Goal: Information Seeking & Learning: Learn about a topic

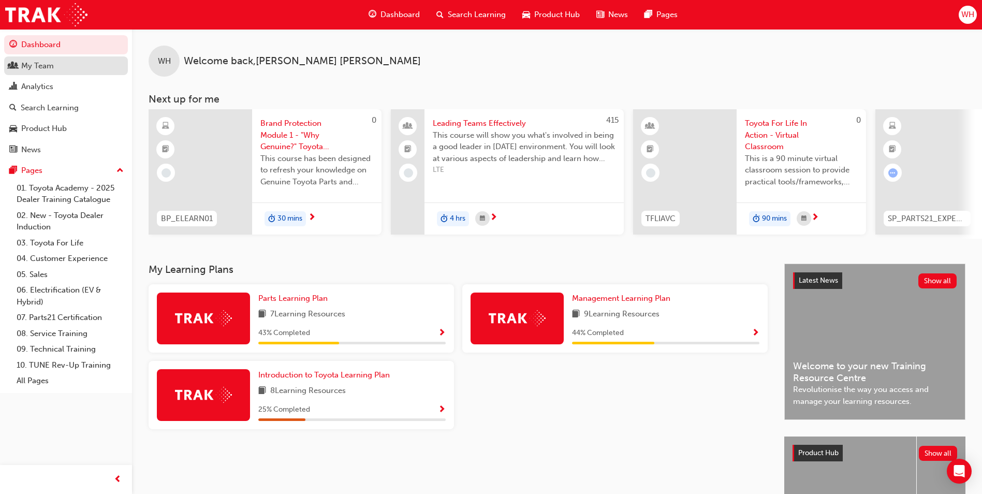
click at [35, 64] on div "My Team" at bounding box center [37, 66] width 33 height 12
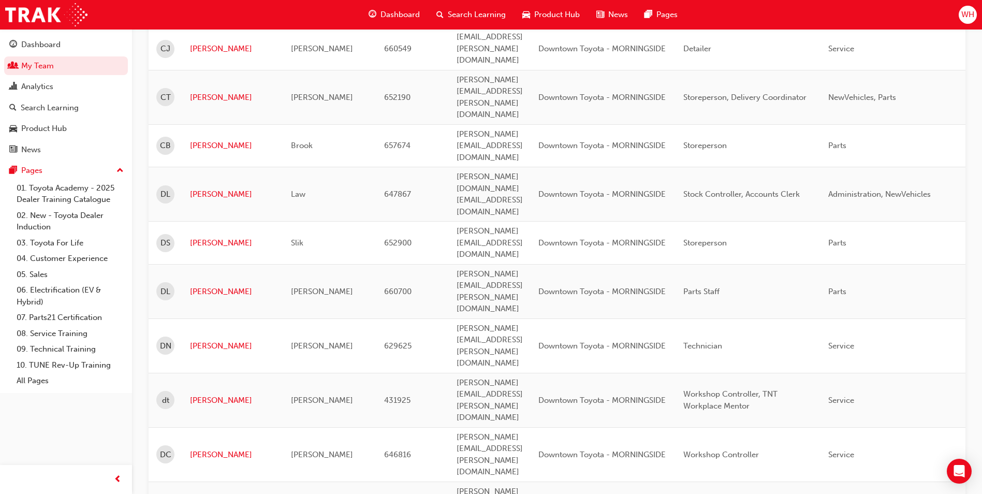
scroll to position [1208, 0]
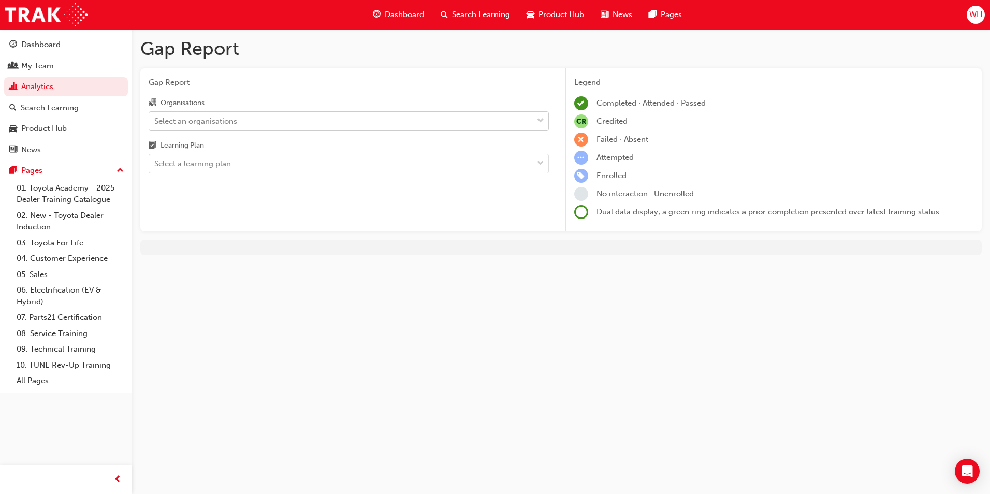
click at [246, 120] on div "Select an organisations" at bounding box center [341, 121] width 384 height 18
click at [155, 120] on input "Organisations Select an organisations" at bounding box center [154, 120] width 1 height 9
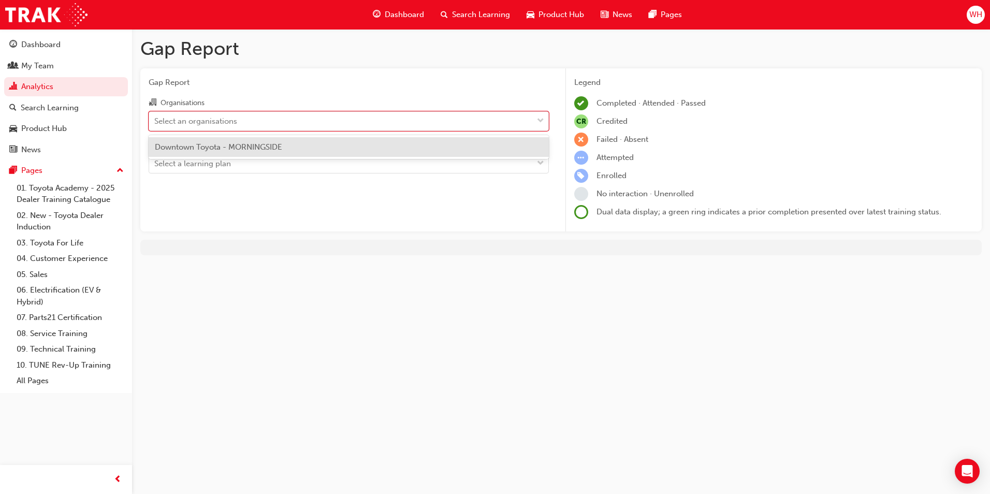
click at [253, 148] on span "Downtown Toyota - MORNINGSIDE" at bounding box center [218, 146] width 127 height 9
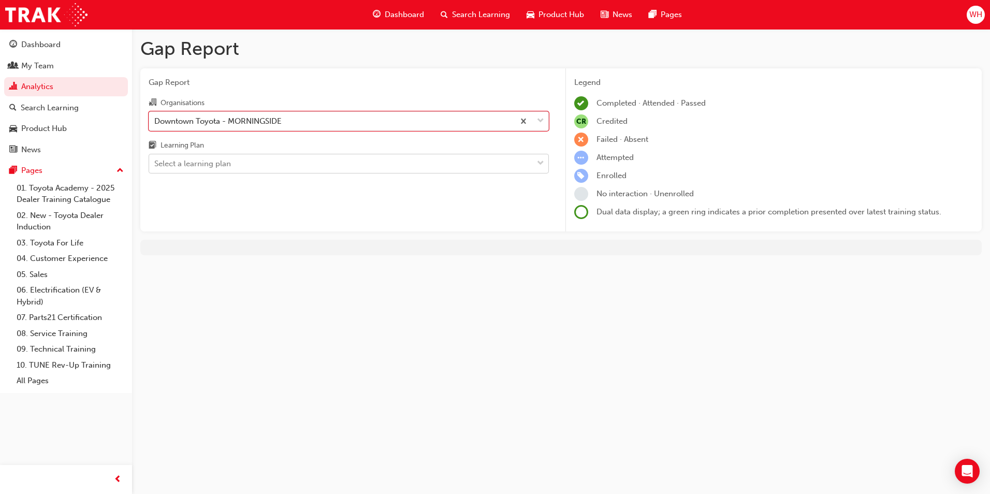
click at [248, 166] on div "Select a learning plan" at bounding box center [341, 164] width 384 height 18
click at [155, 166] on input "Learning Plan Select a learning plan" at bounding box center [154, 163] width 1 height 9
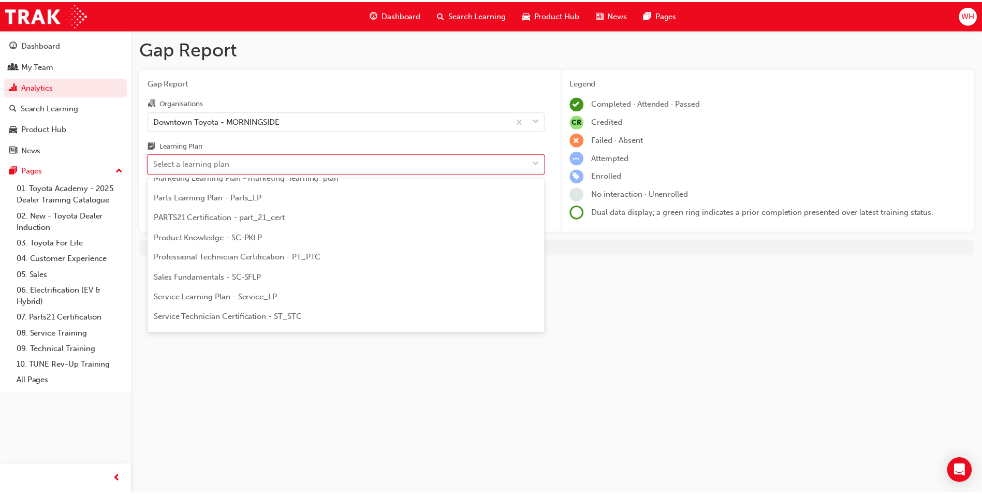
scroll to position [240, 0]
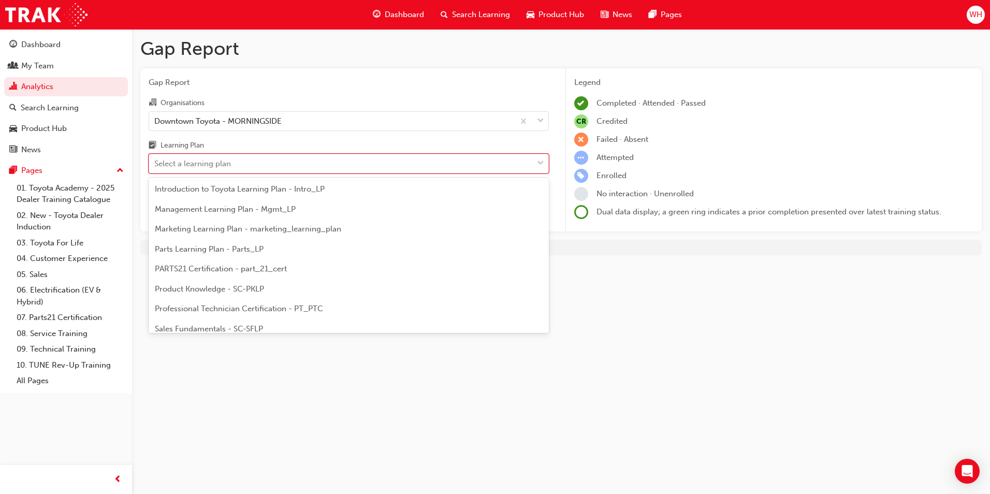
click at [204, 266] on span "PARTS21 Certification - part_21_cert" at bounding box center [221, 268] width 132 height 9
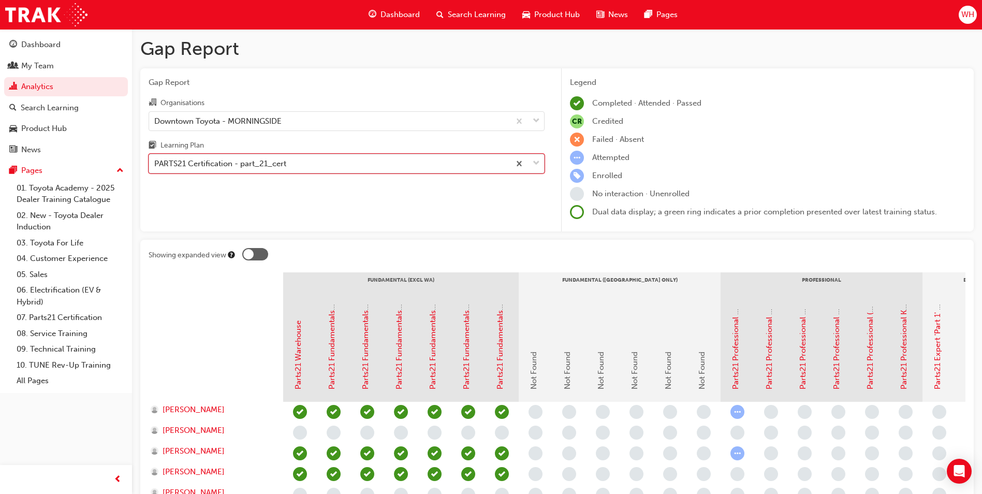
click at [440, 160] on div "PARTS21 Certification - part_21_cert" at bounding box center [329, 164] width 361 height 18
click at [155, 160] on input "Learning Plan option PARTS21 Certification - part_21_cert, selected. 0 results …" at bounding box center [154, 163] width 1 height 9
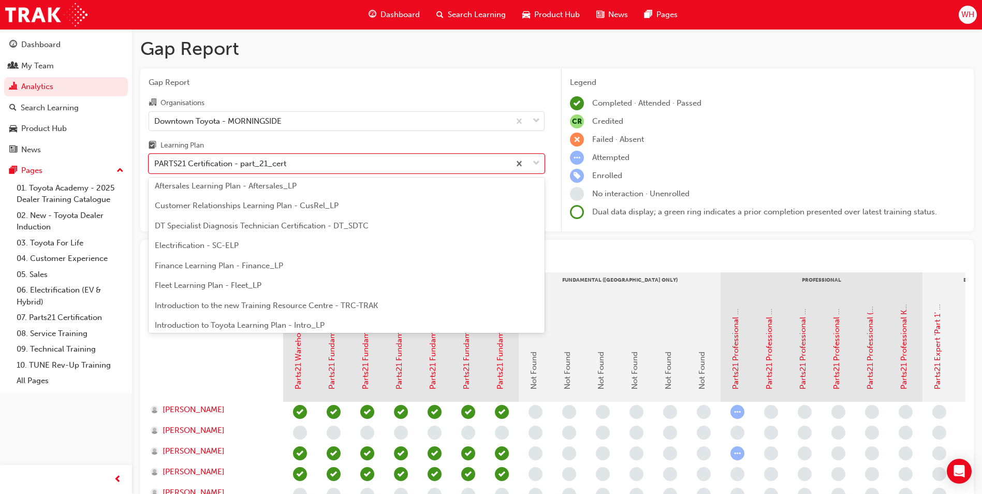
scroll to position [155, 0]
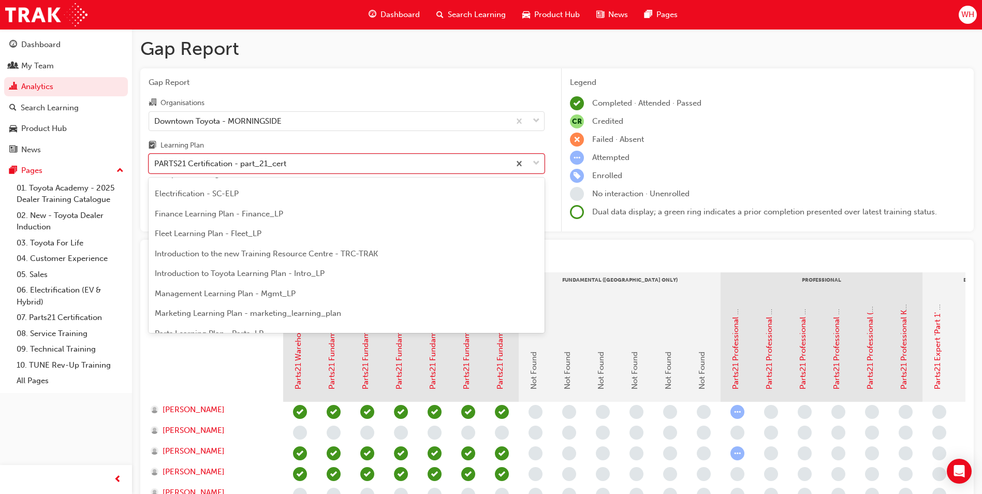
click at [311, 257] on span "Introduction to the new Training Resource Centre - TRC-TRAK" at bounding box center [266, 253] width 223 height 9
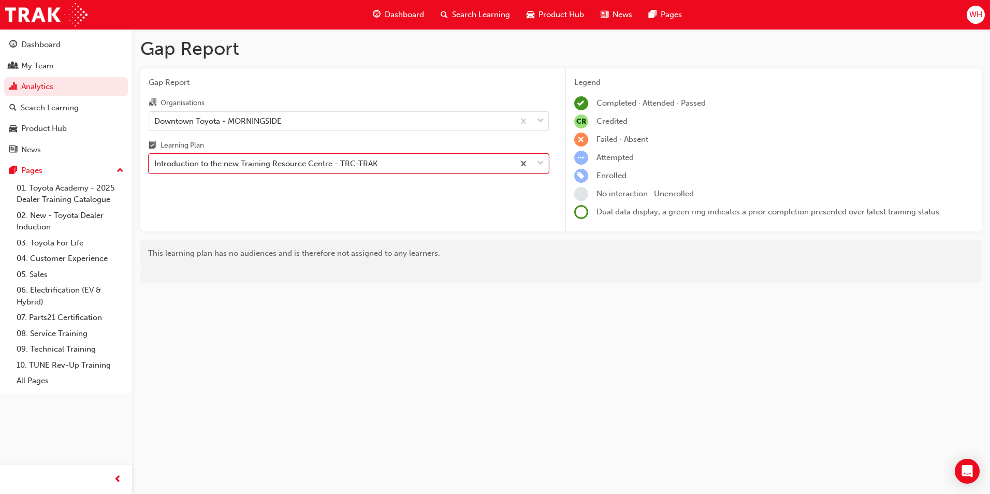
click at [406, 14] on span "Dashboard" at bounding box center [404, 15] width 39 height 12
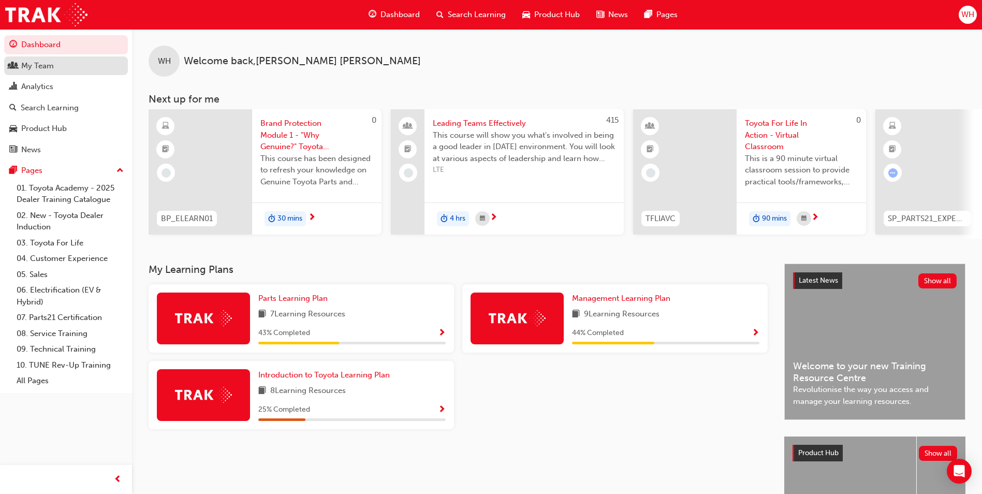
click at [50, 63] on div "My Team" at bounding box center [37, 66] width 33 height 12
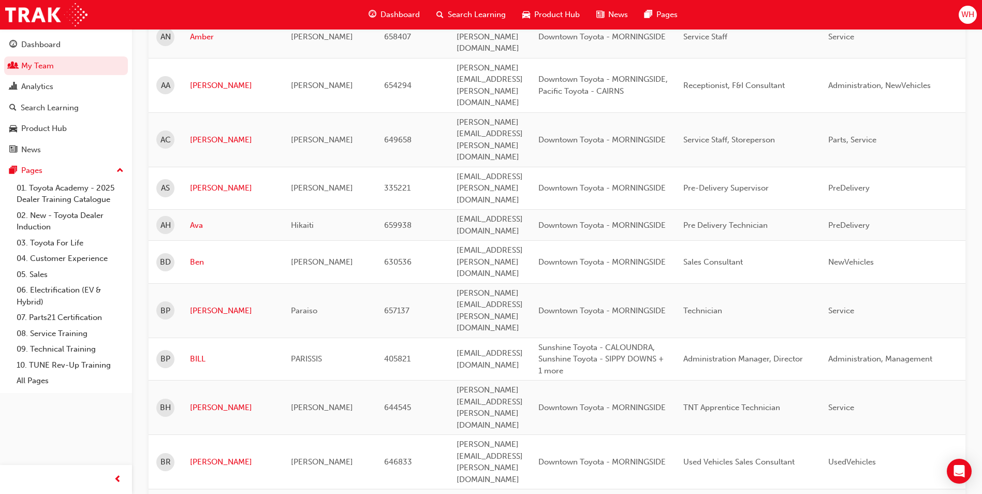
scroll to position [621, 0]
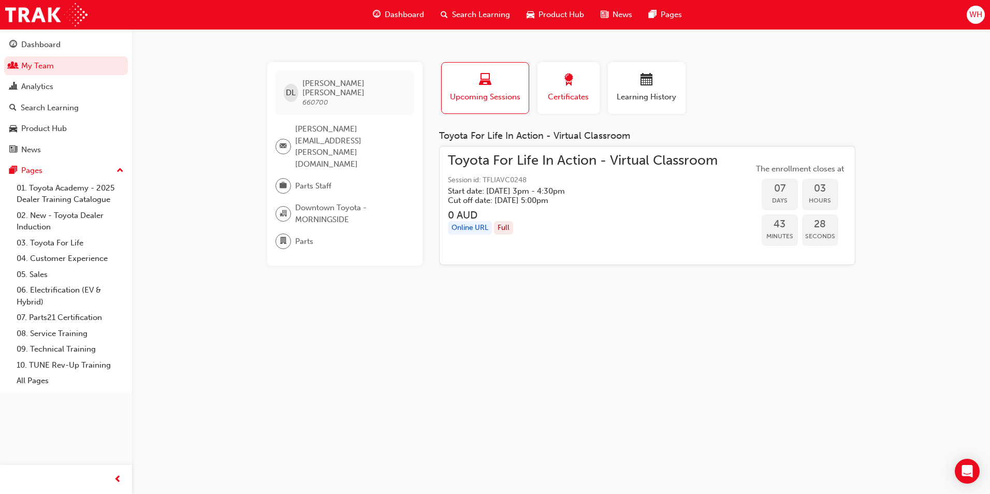
click at [559, 81] on div "button" at bounding box center [568, 82] width 47 height 16
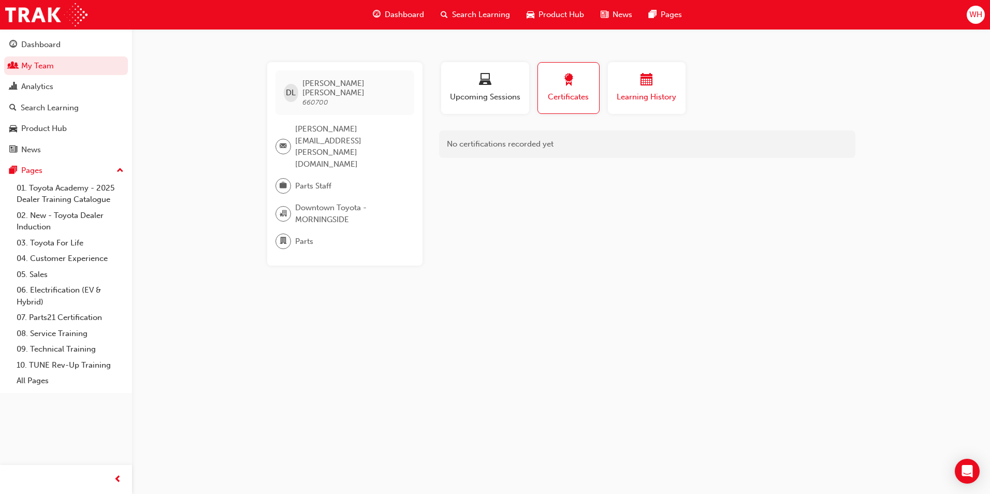
click at [643, 77] on span "calendar-icon" at bounding box center [646, 81] width 12 height 14
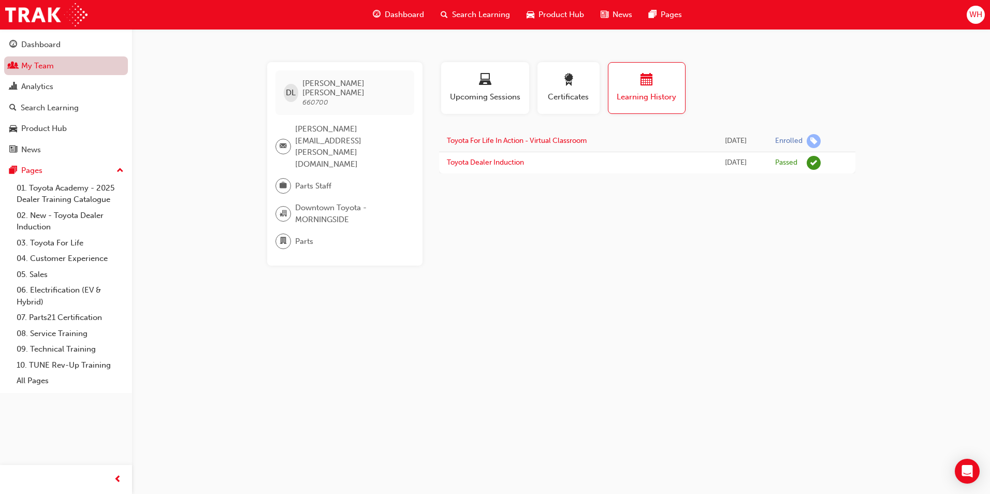
click at [42, 66] on link "My Team" at bounding box center [66, 65] width 124 height 19
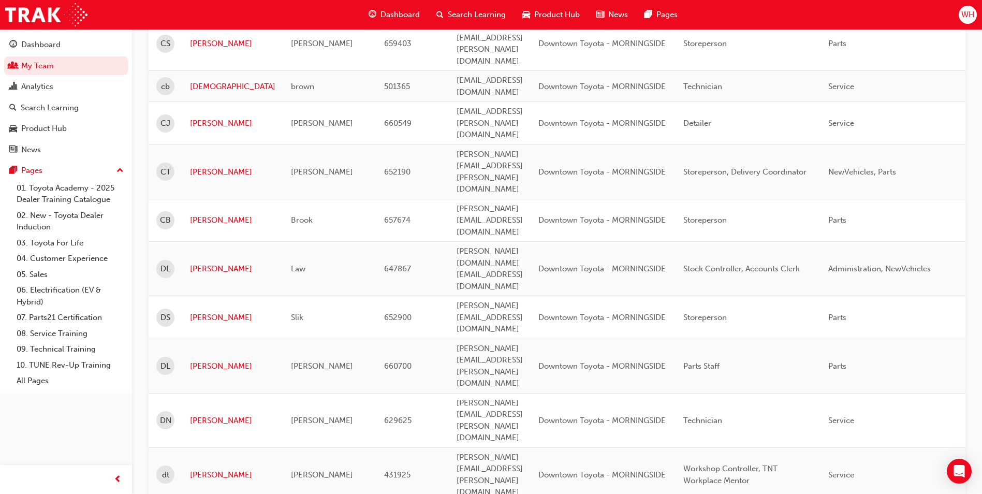
scroll to position [1208, 0]
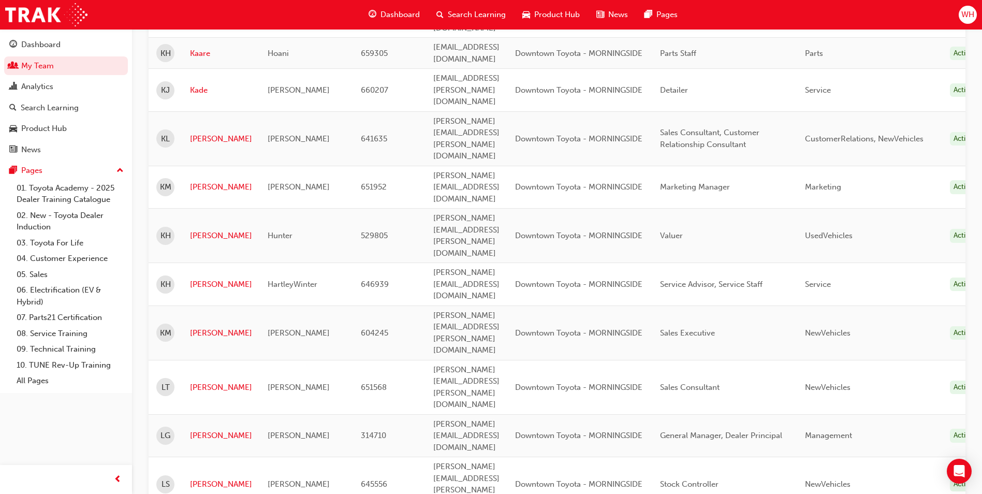
scroll to position [703, 0]
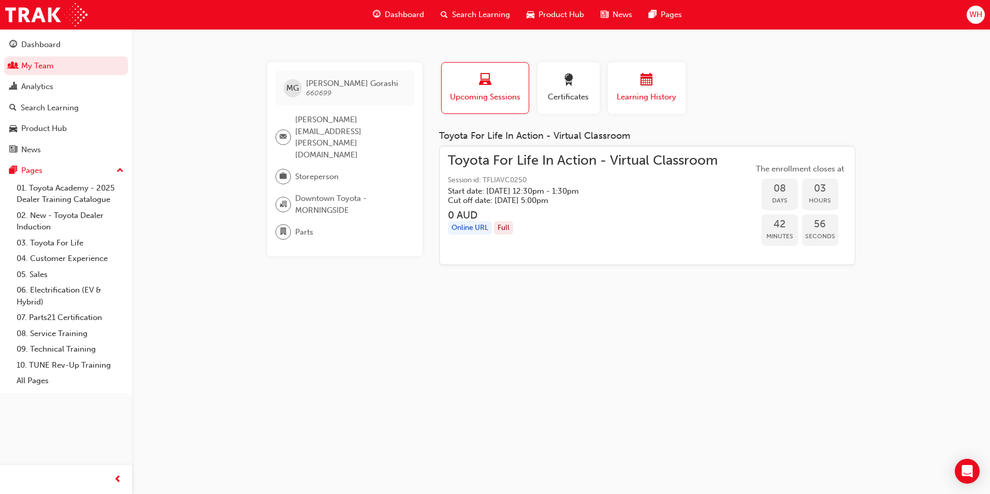
click at [642, 78] on span "calendar-icon" at bounding box center [646, 81] width 12 height 14
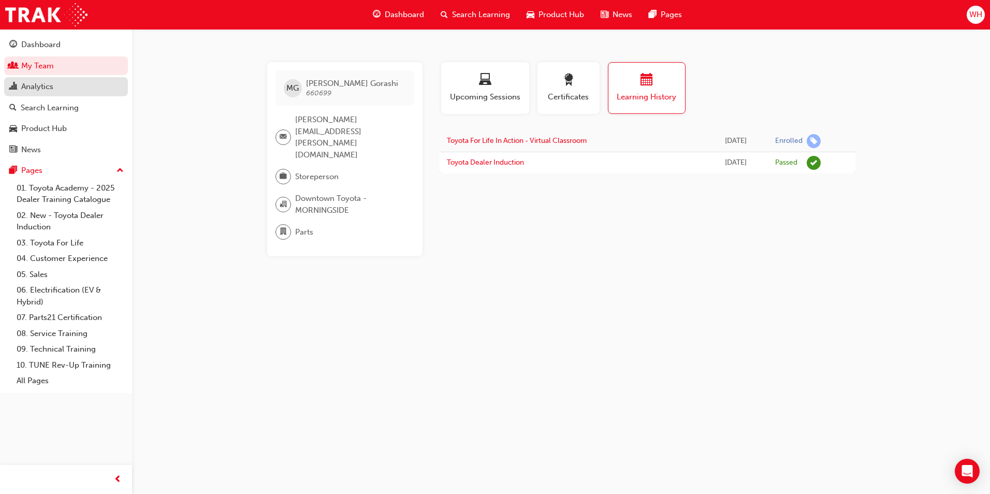
click at [42, 83] on div "Analytics" at bounding box center [37, 87] width 32 height 12
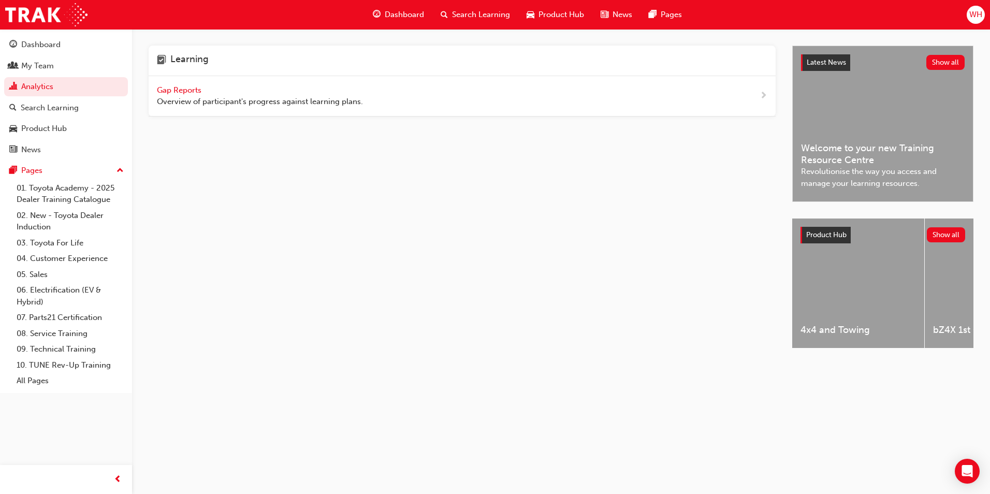
click at [242, 99] on span "Overview of participant's progress against learning plans." at bounding box center [260, 102] width 206 height 12
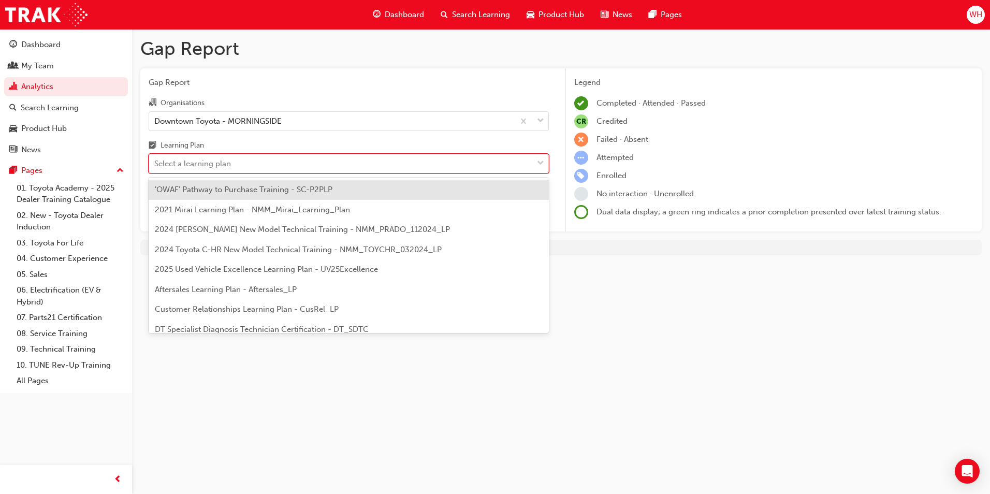
click at [523, 164] on div "Select a learning plan" at bounding box center [341, 164] width 384 height 18
click at [155, 164] on input "Learning Plan option 'OWAF' Pathway to Purchase Training - SC-P2PLP focused, 1 …" at bounding box center [154, 163] width 1 height 9
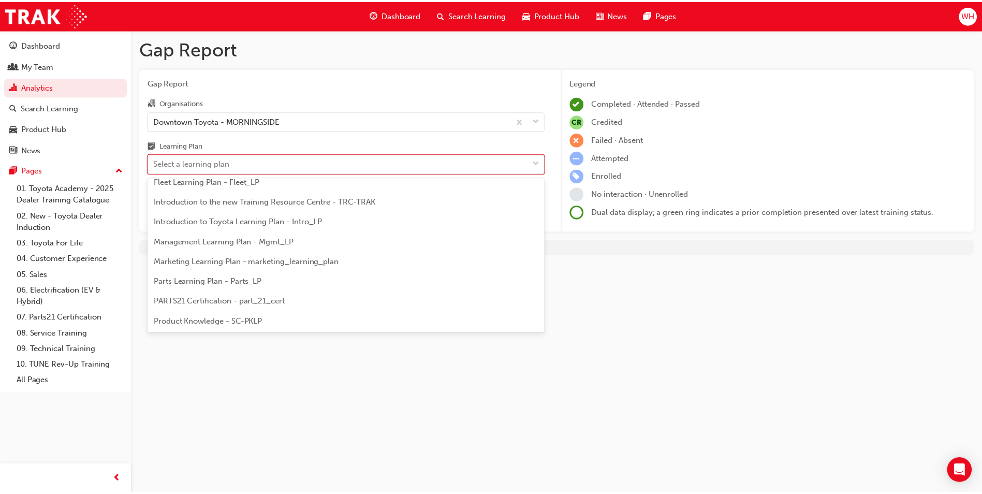
scroll to position [259, 0]
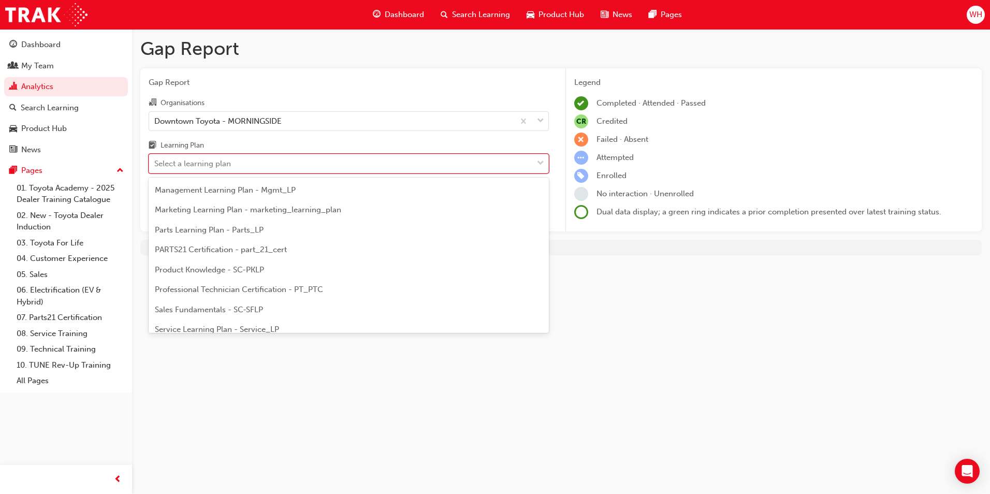
click at [237, 230] on span "Parts Learning Plan - Parts_LP" at bounding box center [209, 229] width 109 height 9
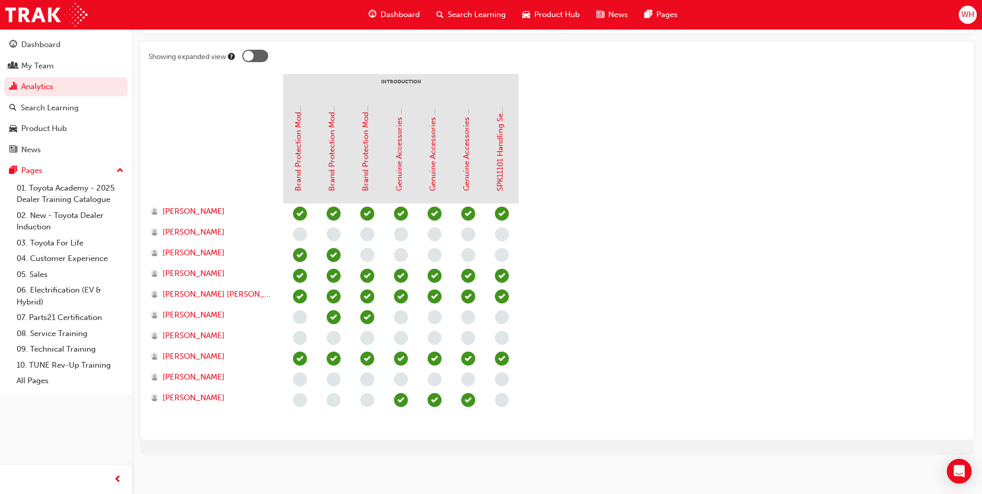
scroll to position [202, 0]
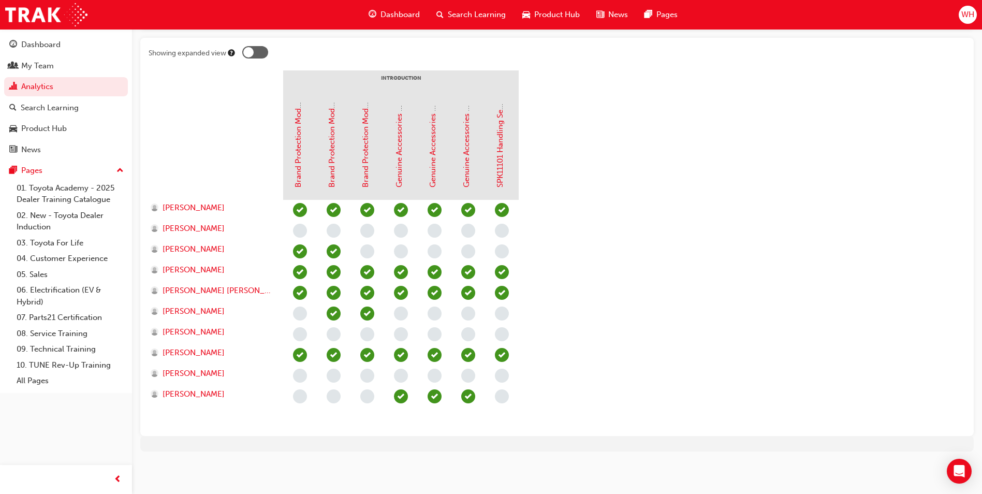
click at [401, 11] on span "Dashboard" at bounding box center [399, 15] width 39 height 12
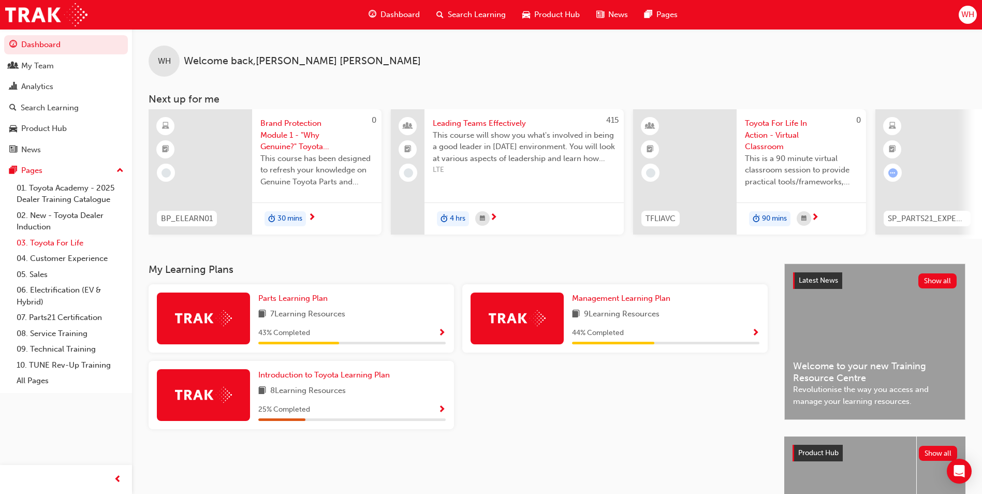
click at [46, 242] on link "03. Toyota For Life" at bounding box center [69, 243] width 115 height 16
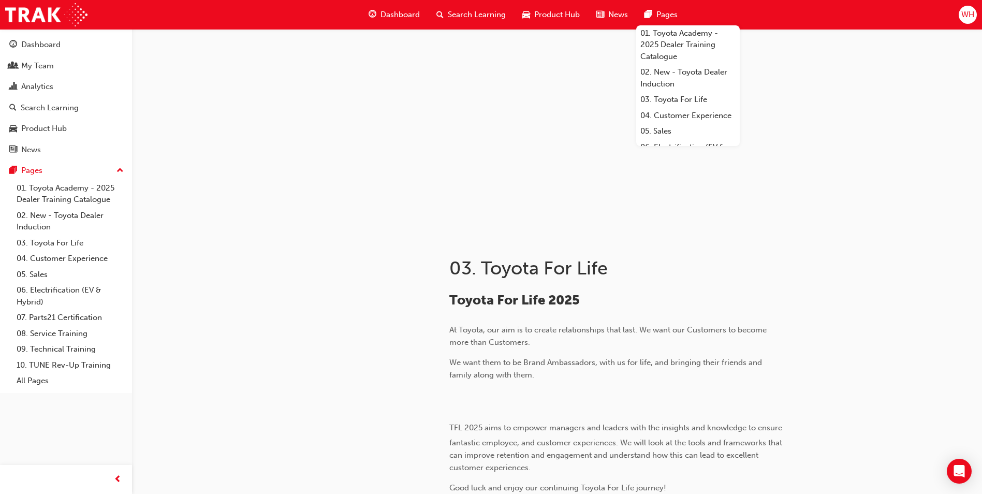
click at [400, 16] on span "Dashboard" at bounding box center [399, 15] width 39 height 12
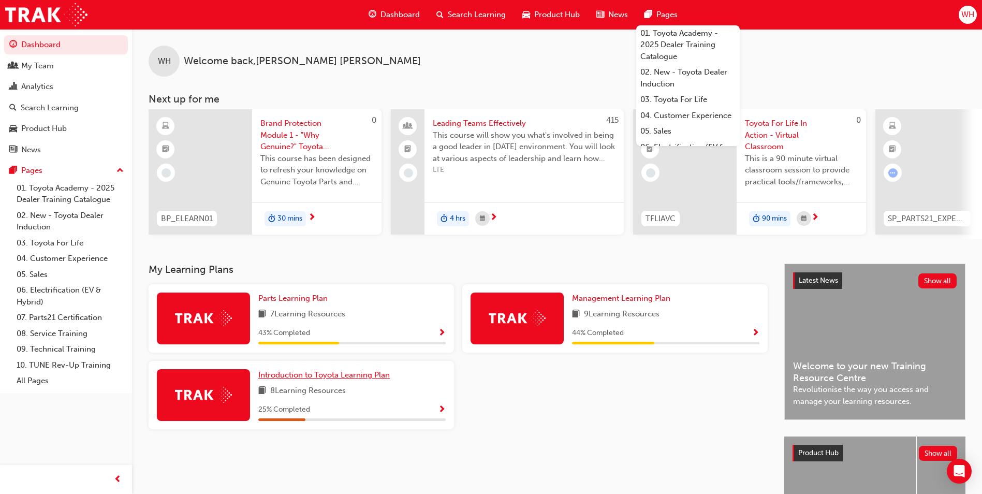
click at [309, 377] on span "Introduction to Toyota Learning Plan" at bounding box center [323, 374] width 131 height 9
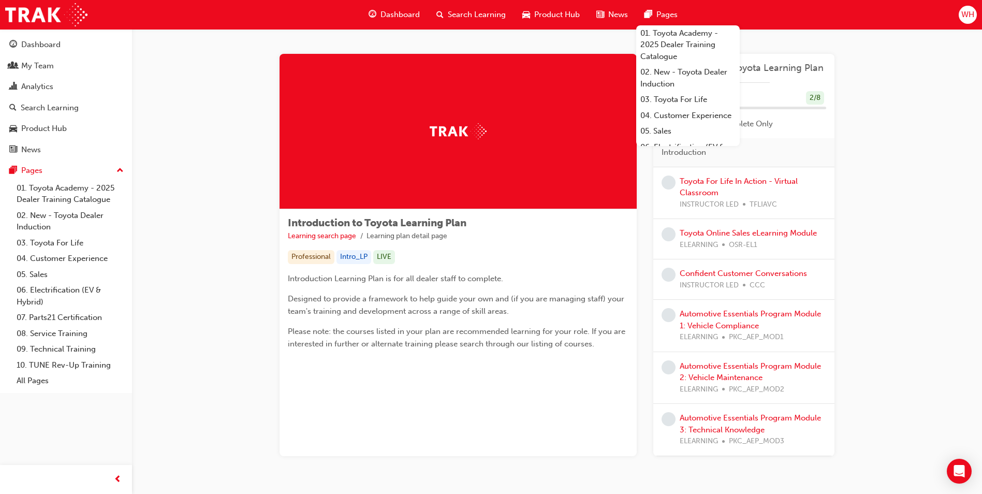
click at [871, 227] on div "Introduction to Toyota Learning Plan Learning search page Learning plan detail …" at bounding box center [557, 267] width 850 height 477
click at [42, 43] on div "Dashboard" at bounding box center [40, 45] width 39 height 12
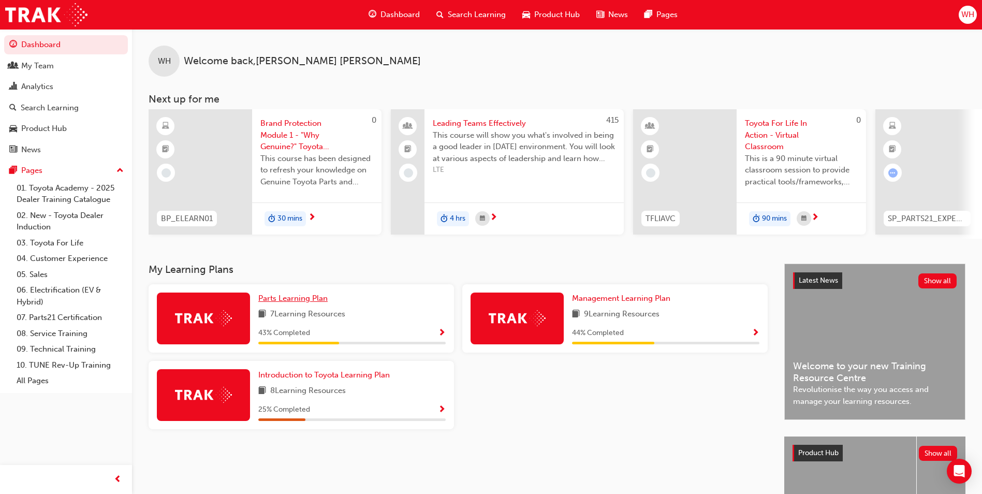
click at [292, 303] on span "Parts Learning Plan" at bounding box center [292, 298] width 69 height 9
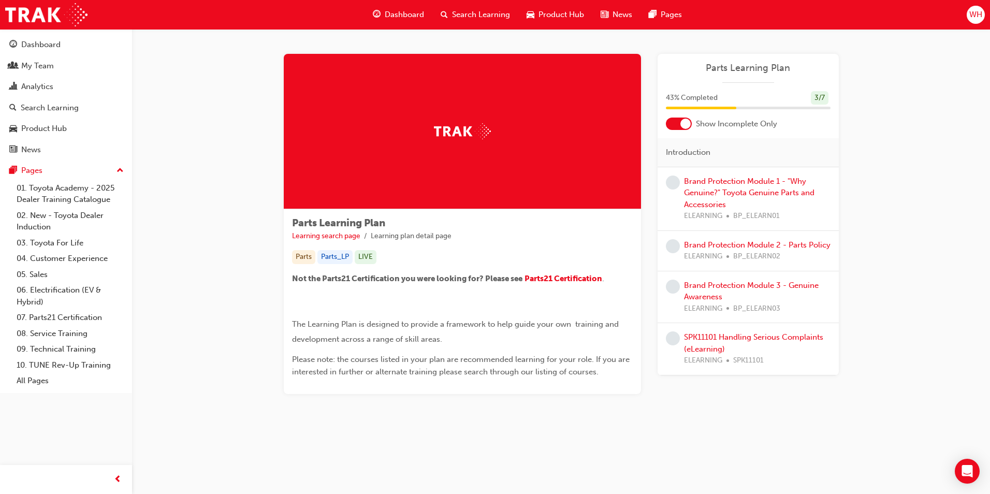
click at [669, 122] on div at bounding box center [679, 124] width 26 height 12
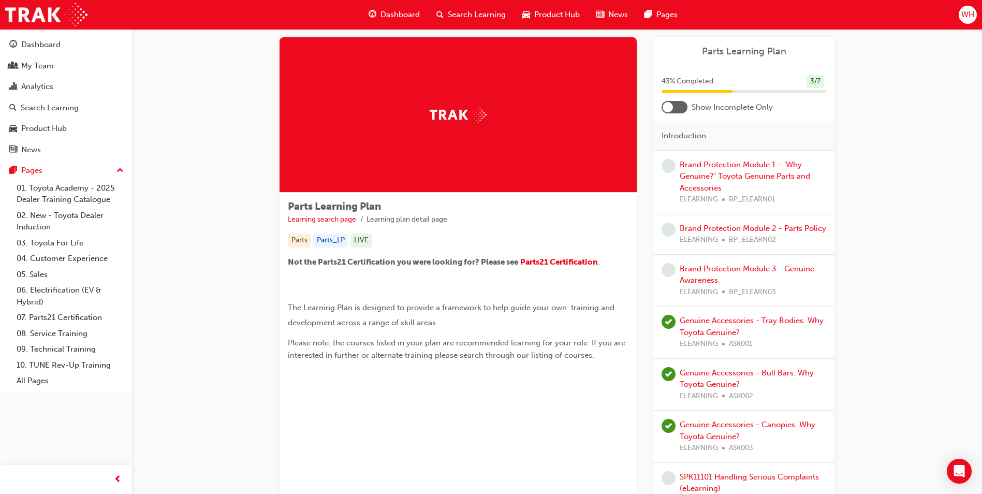
scroll to position [9, 0]
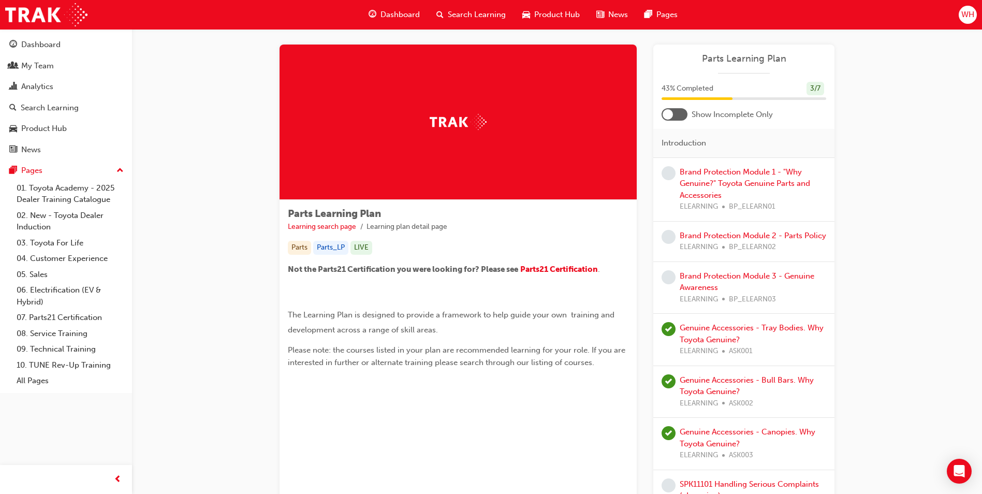
click at [683, 114] on div at bounding box center [675, 114] width 26 height 12
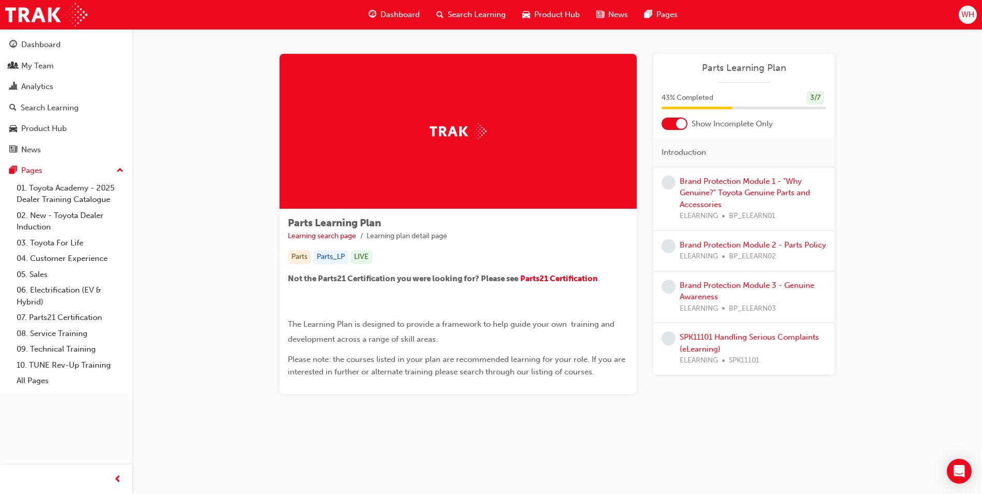
scroll to position [0, 0]
click at [403, 12] on span "Dashboard" at bounding box center [404, 15] width 39 height 12
